Goal: Navigation & Orientation: Find specific page/section

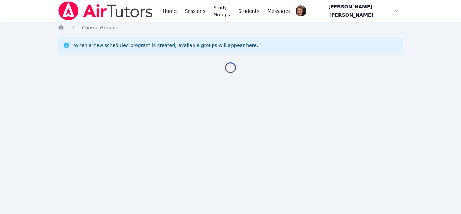
click at [95, 121] on div "Home Sessions Study Groups Students Messages Open user menu Vincent Astray-Cane…" at bounding box center [230, 107] width 461 height 214
